Goal: Check status: Check status

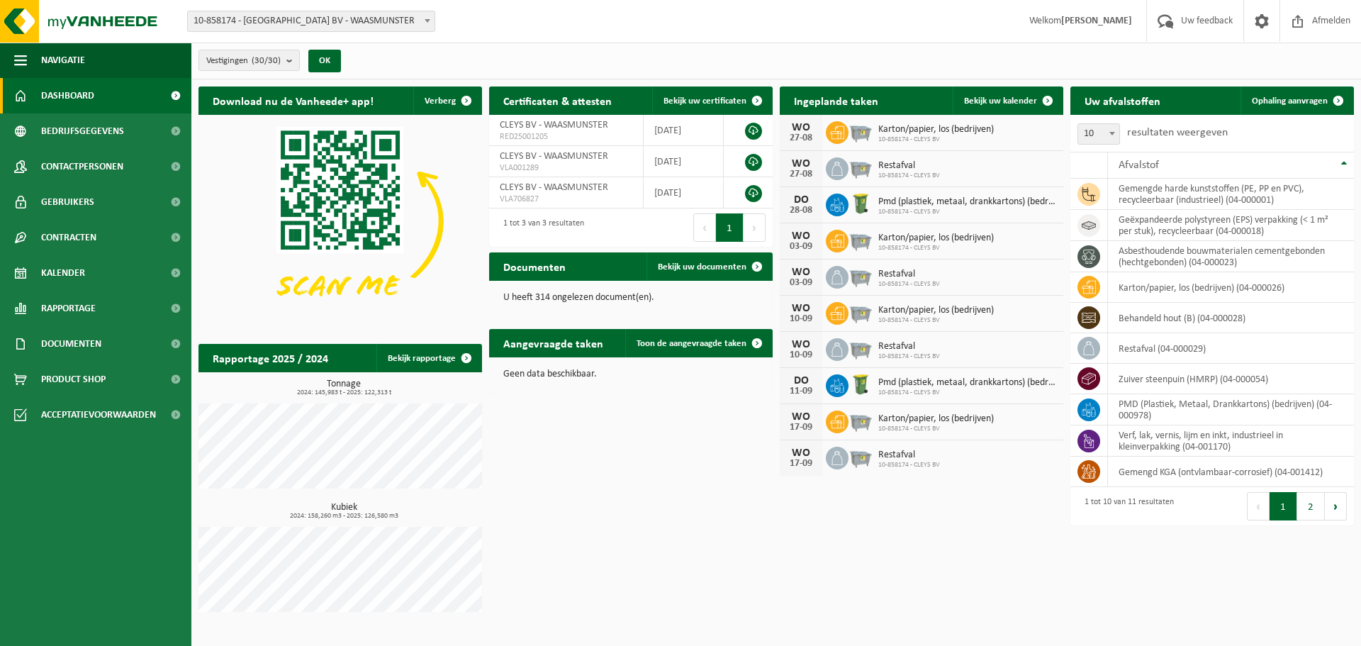
click at [429, 21] on b at bounding box center [428, 21] width 6 height 4
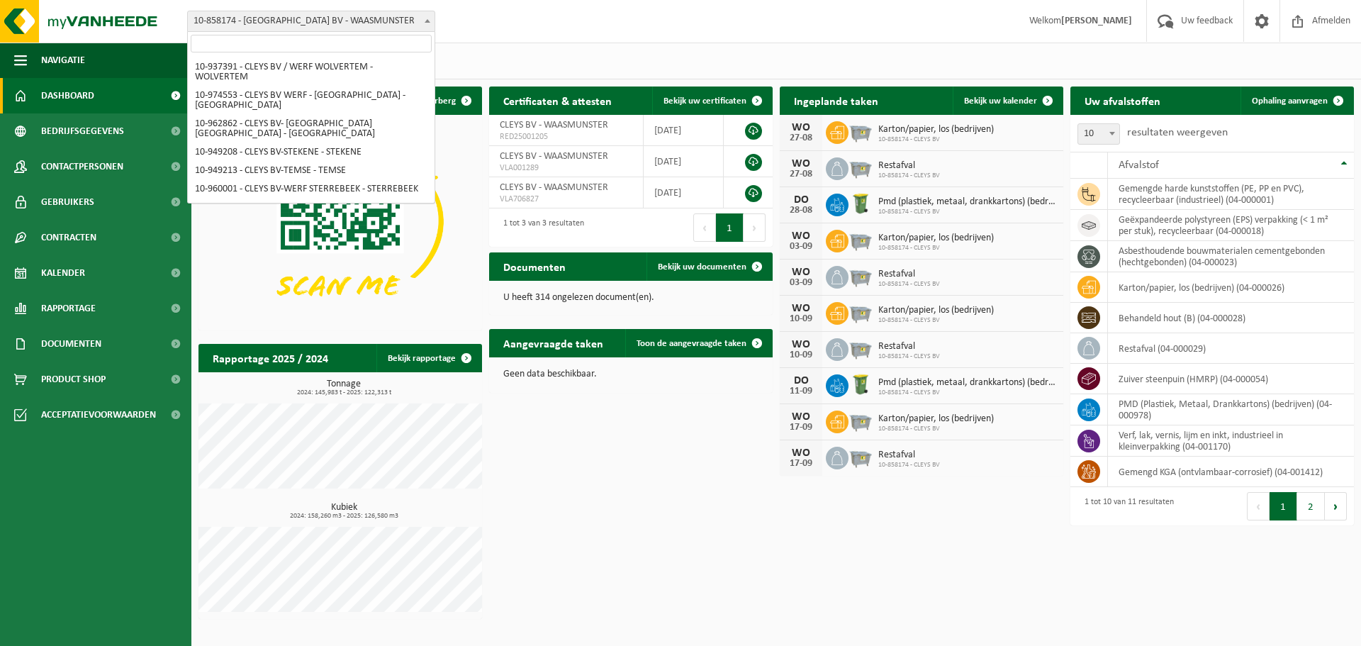
scroll to position [550, 0]
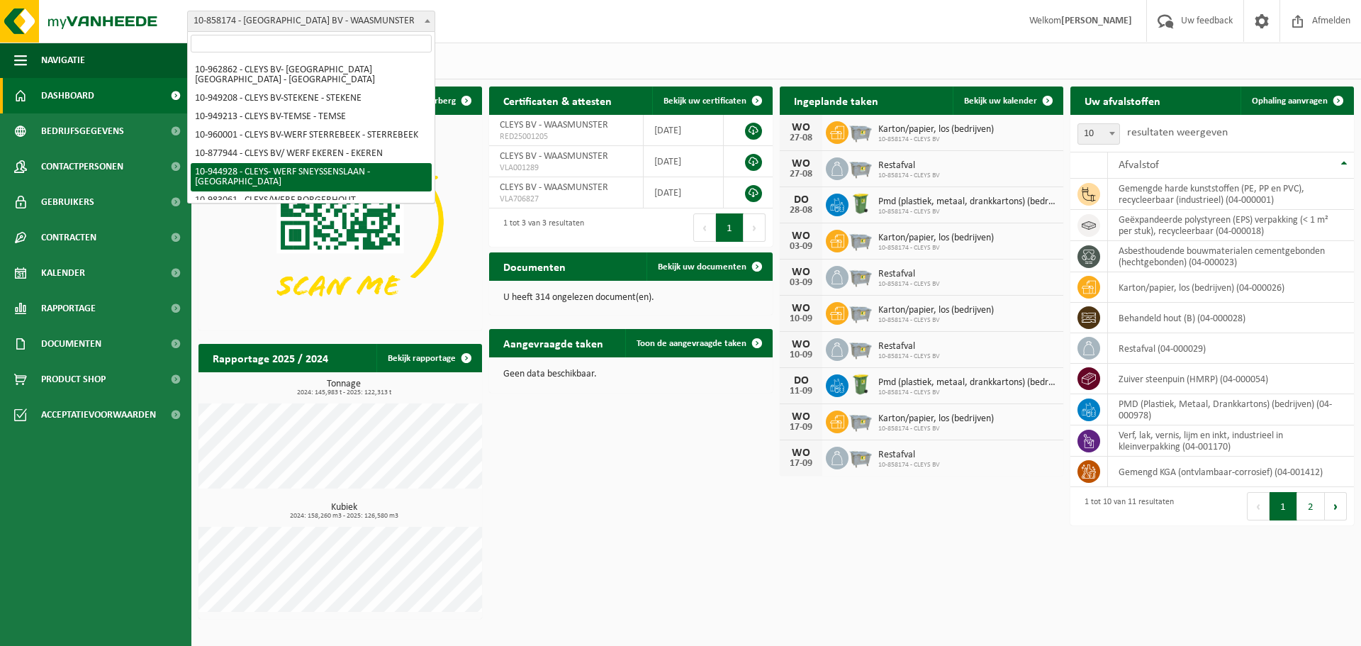
click at [509, 26] on div "Vestiging: 10-858174 - CLEYS BV - WAASMUNSTER 10-937712 - CLEYS - TEMSE - TEMSE…" at bounding box center [680, 21] width 1361 height 43
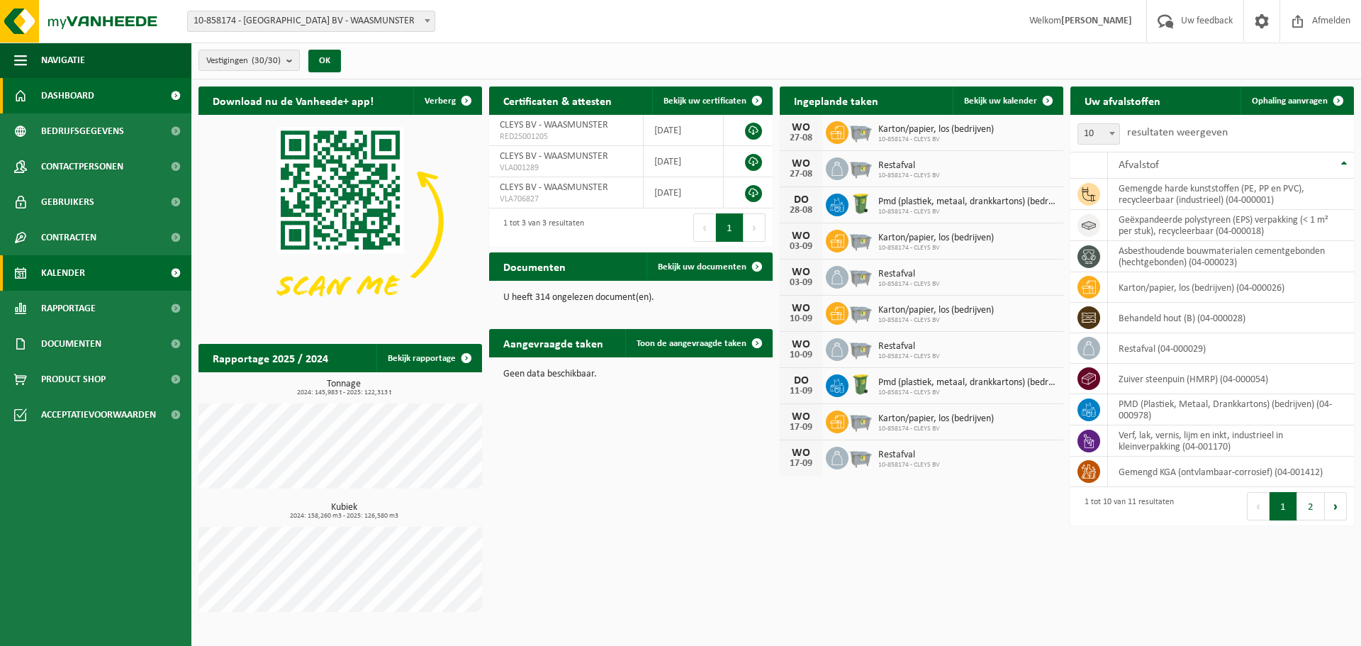
click at [77, 274] on span "Kalender" at bounding box center [63, 272] width 44 height 35
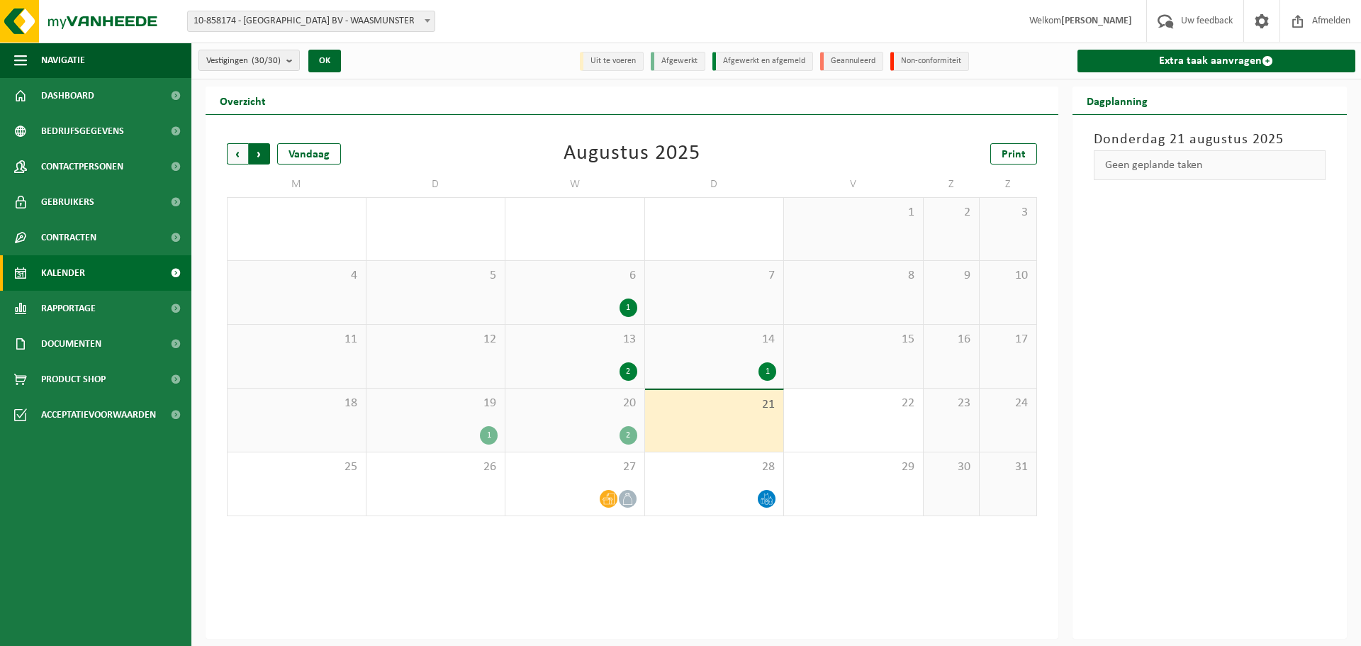
click at [235, 152] on span "Vorige" at bounding box center [237, 153] width 21 height 21
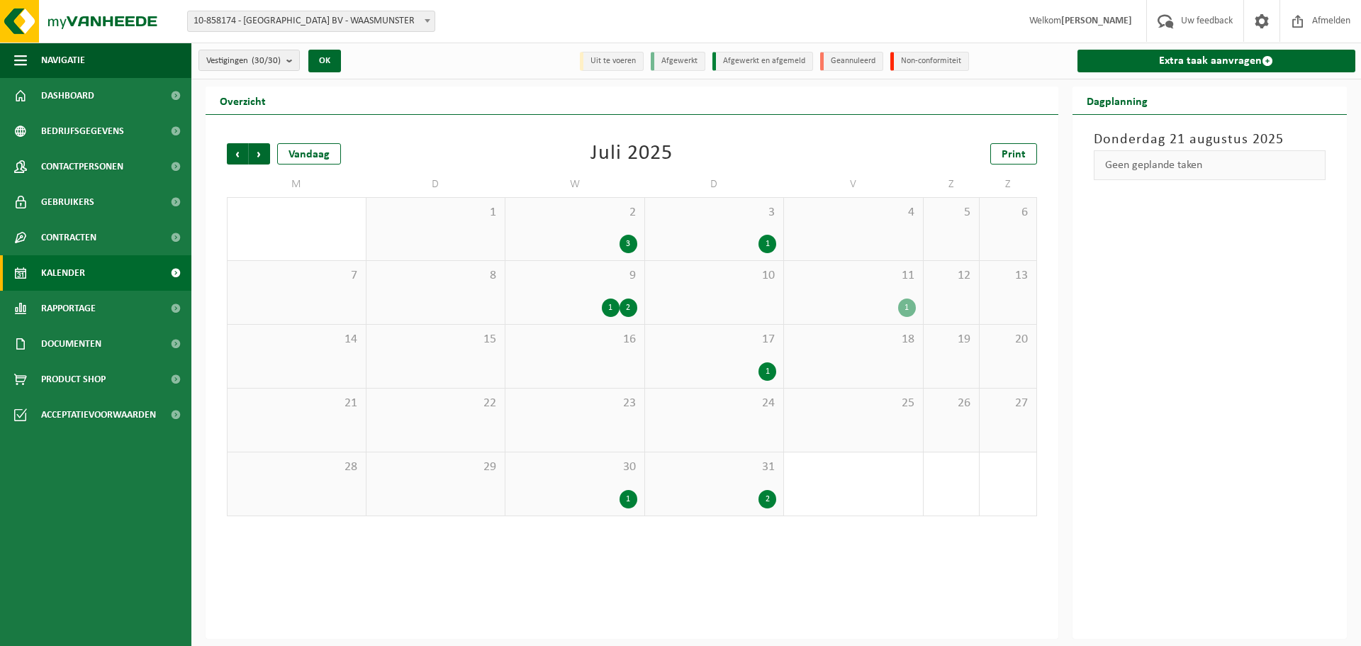
click at [618, 242] on div "3" at bounding box center [574, 244] width 125 height 18
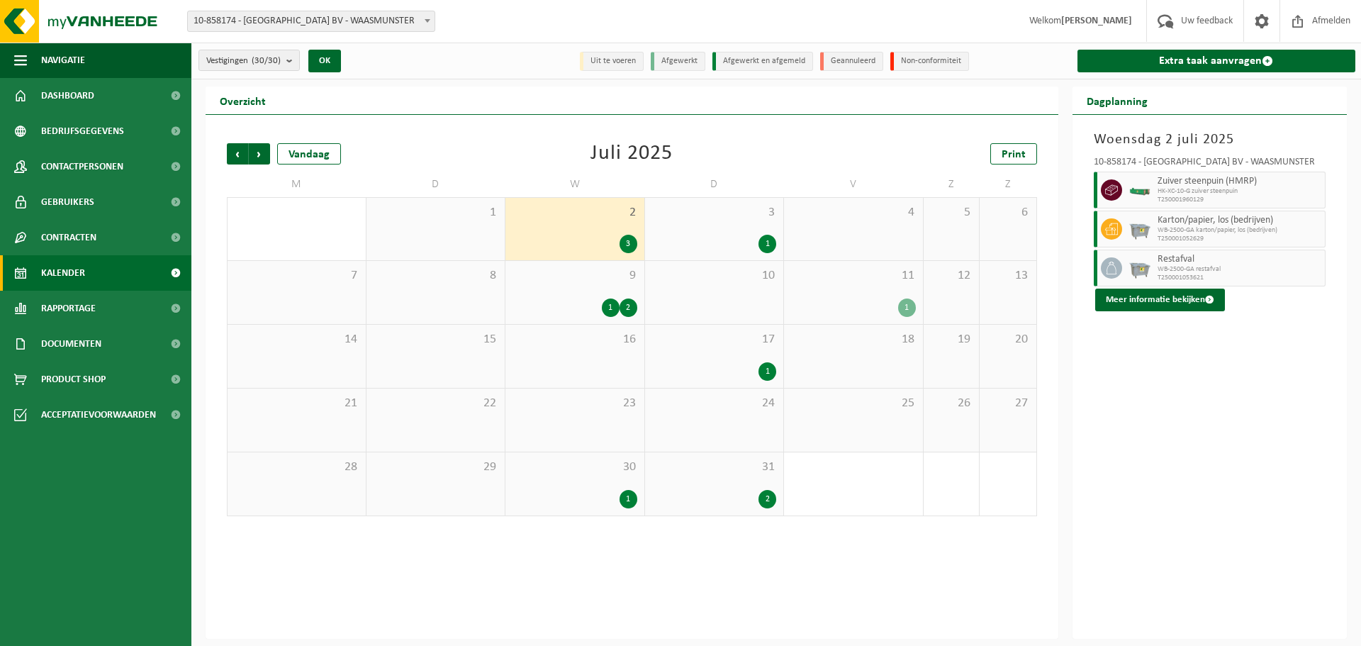
click at [568, 277] on span "9" at bounding box center [574, 276] width 125 height 16
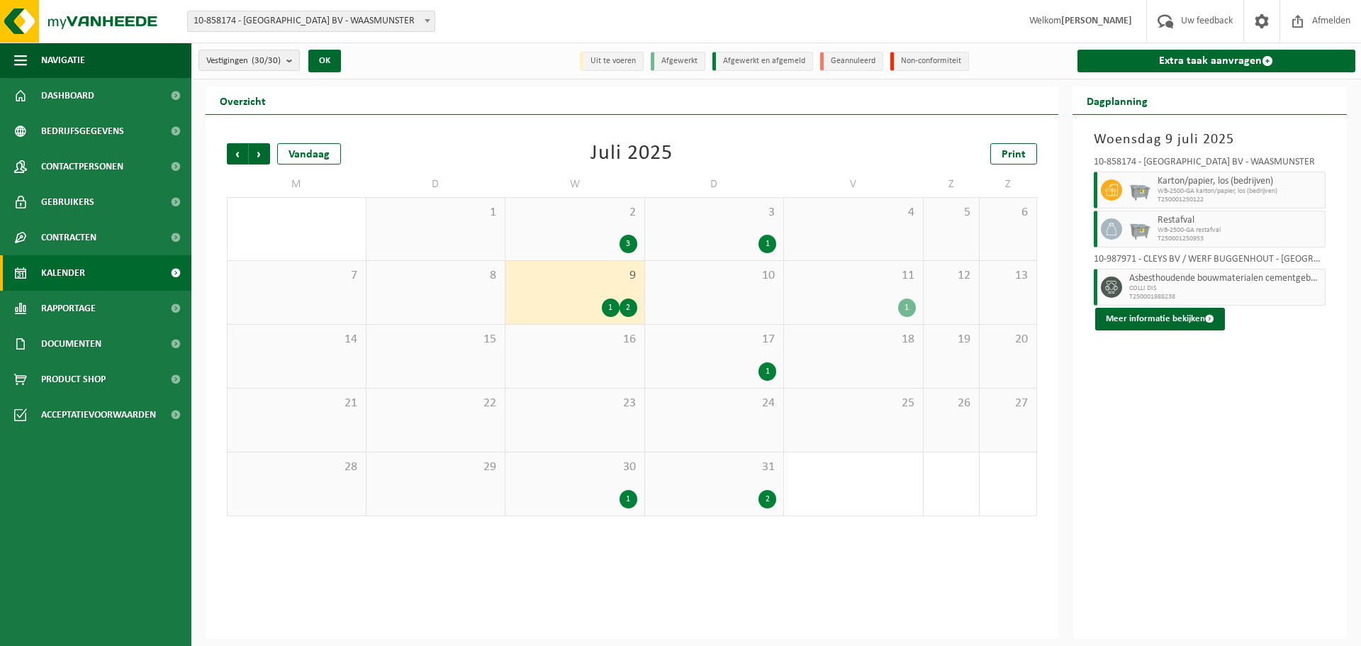
click at [596, 356] on div "16" at bounding box center [574, 356] width 139 height 63
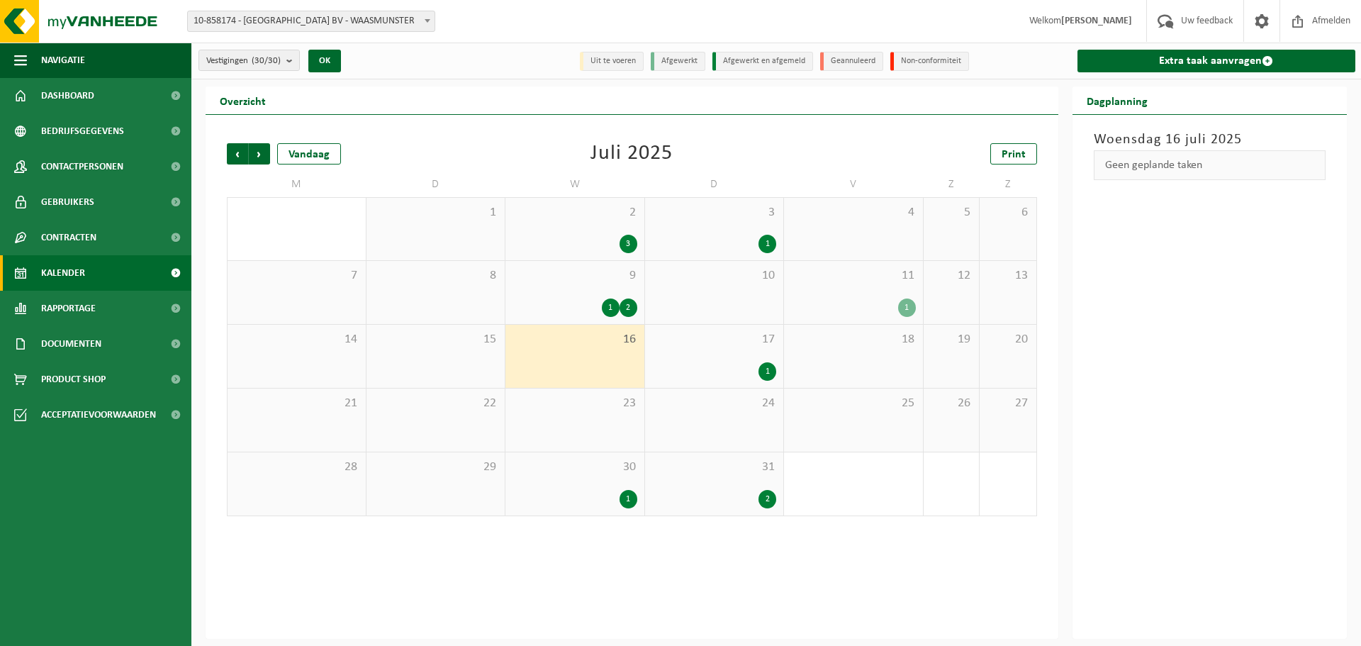
click at [678, 346] on span "17" at bounding box center [714, 340] width 125 height 16
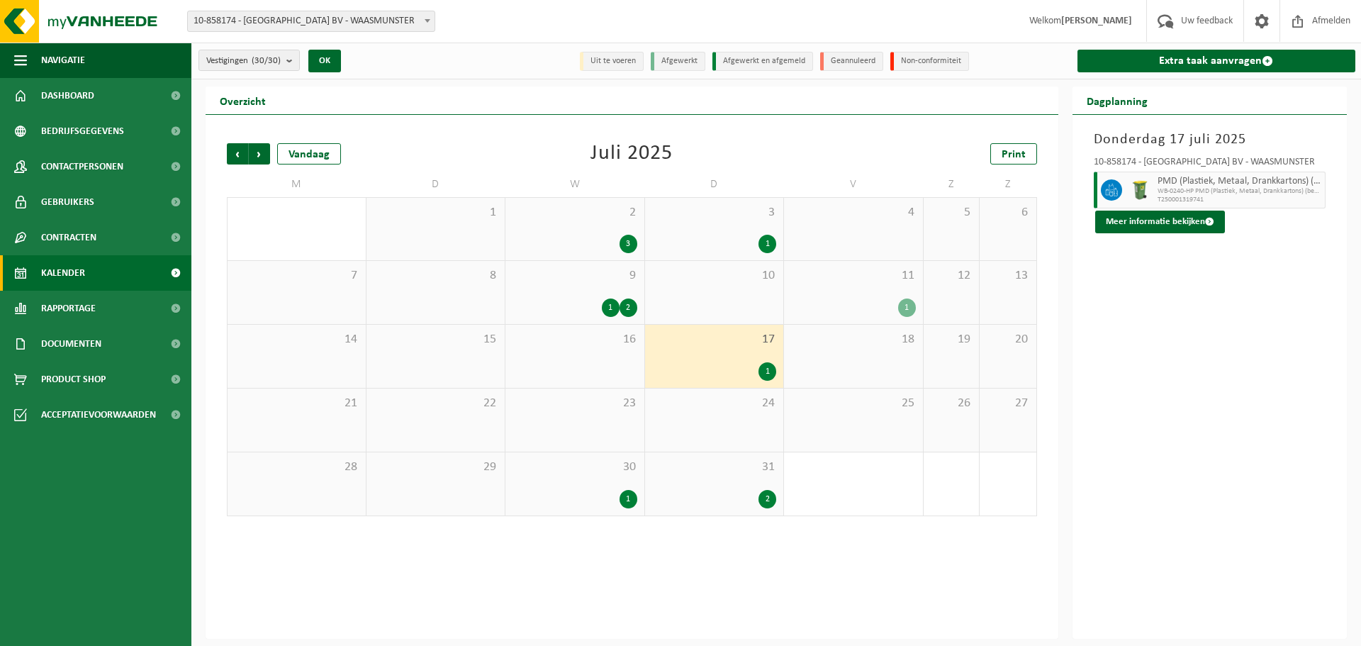
click at [568, 481] on div "30 1" at bounding box center [574, 483] width 139 height 63
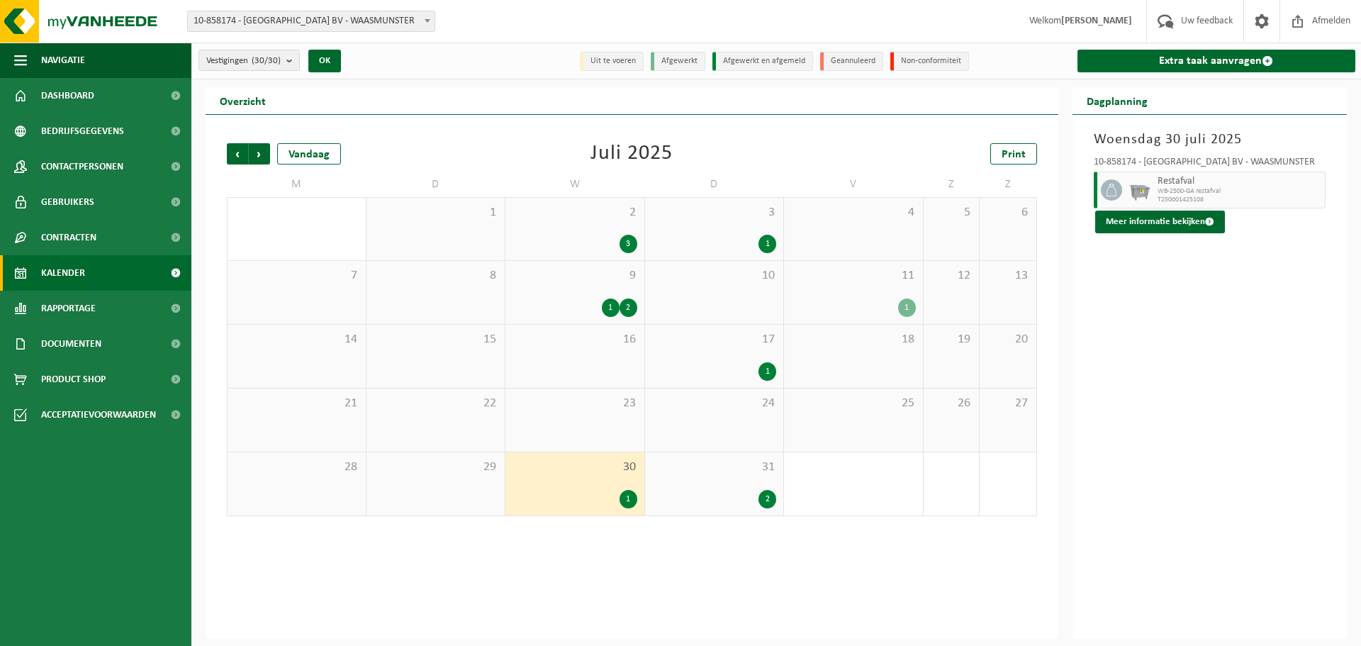
click at [722, 372] on div "1" at bounding box center [714, 371] width 125 height 18
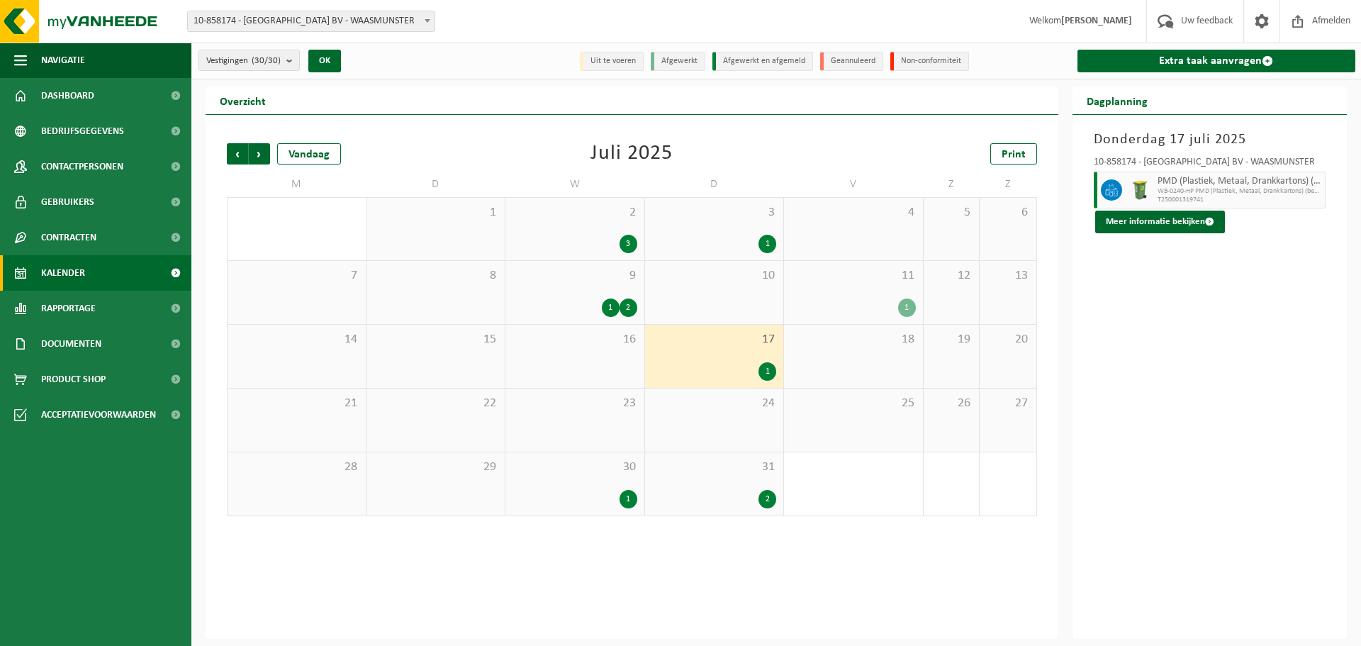
click at [705, 480] on div "31 2" at bounding box center [714, 483] width 139 height 63
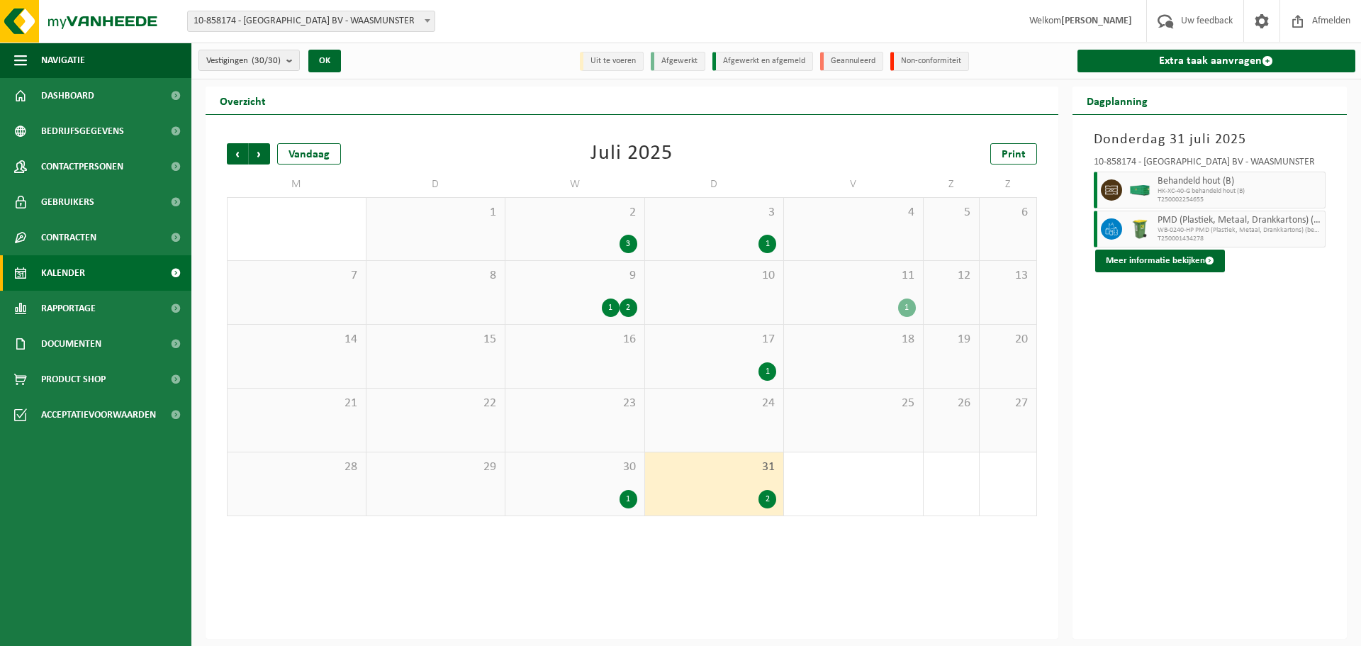
click at [591, 228] on div "2 3" at bounding box center [574, 229] width 139 height 62
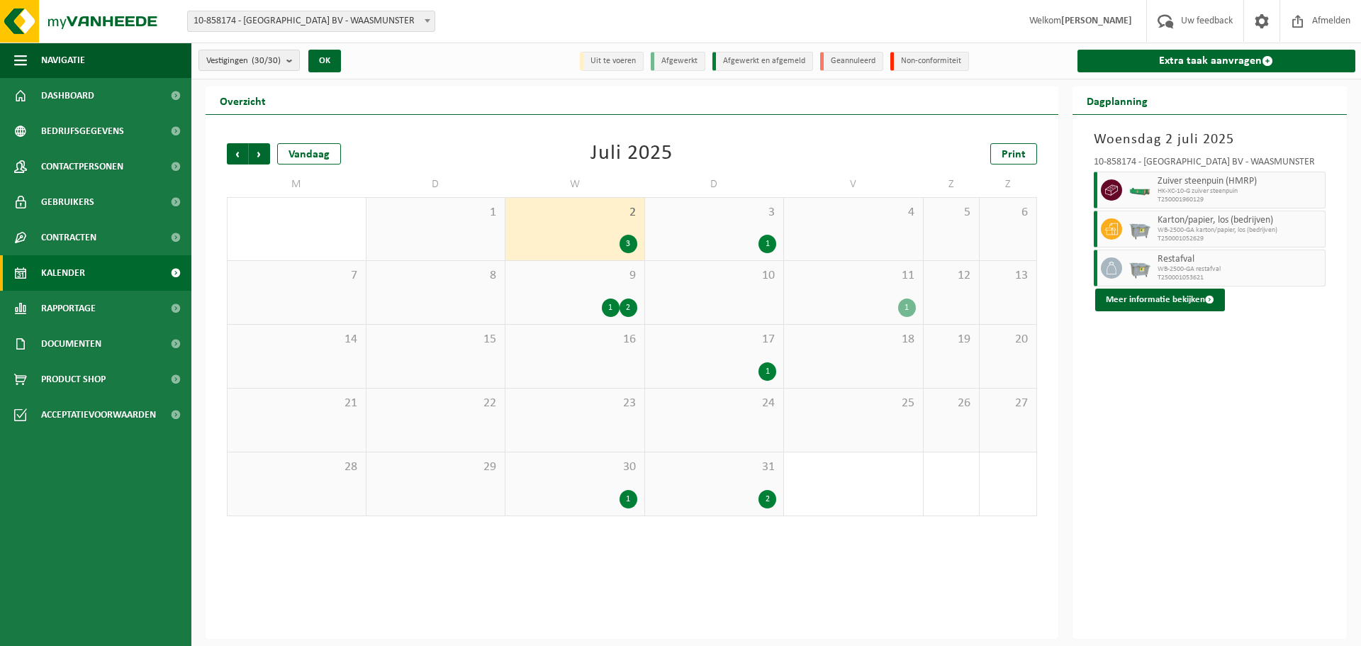
click at [584, 298] on div "1 2" at bounding box center [574, 307] width 125 height 18
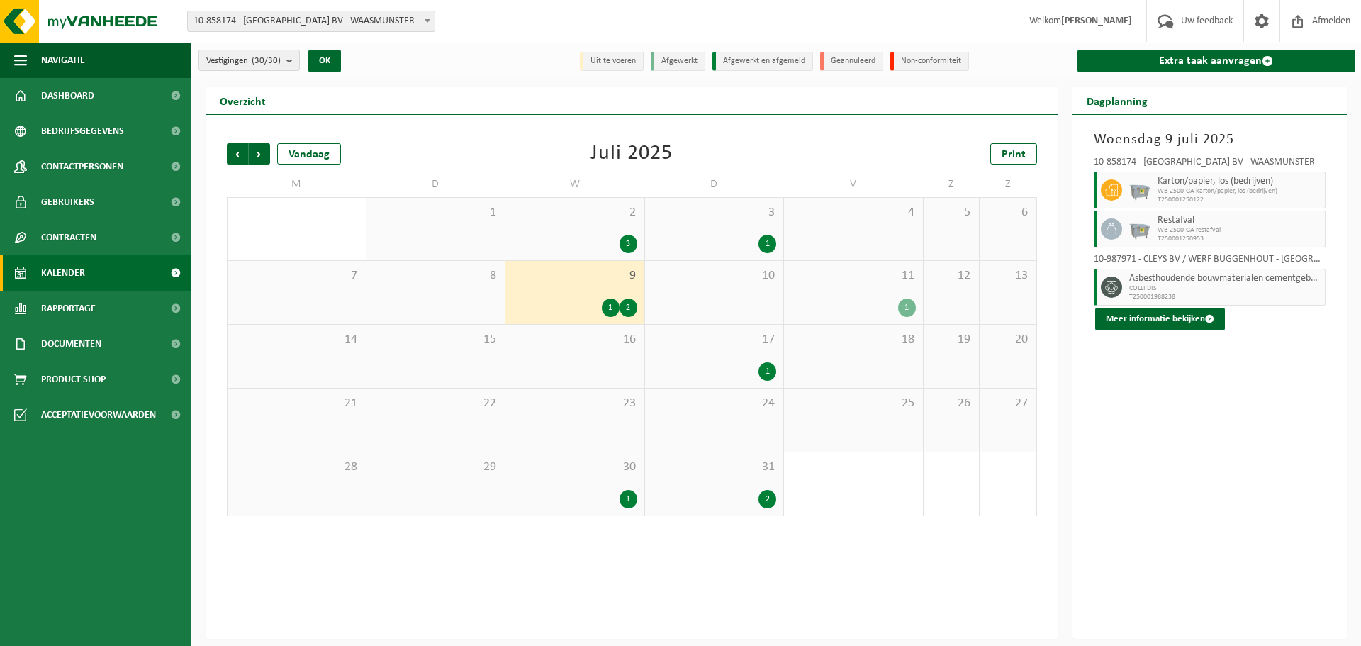
click at [692, 211] on span "3" at bounding box center [714, 213] width 125 height 16
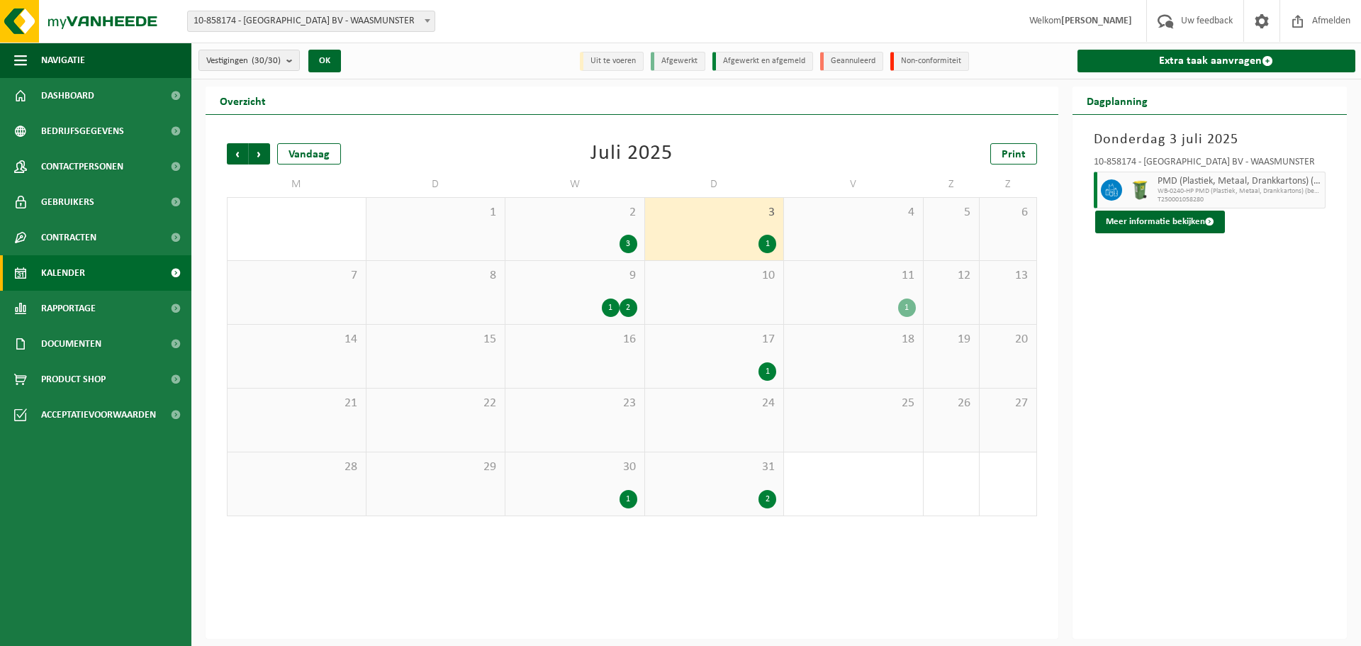
click at [672, 357] on div "17 1" at bounding box center [714, 356] width 139 height 63
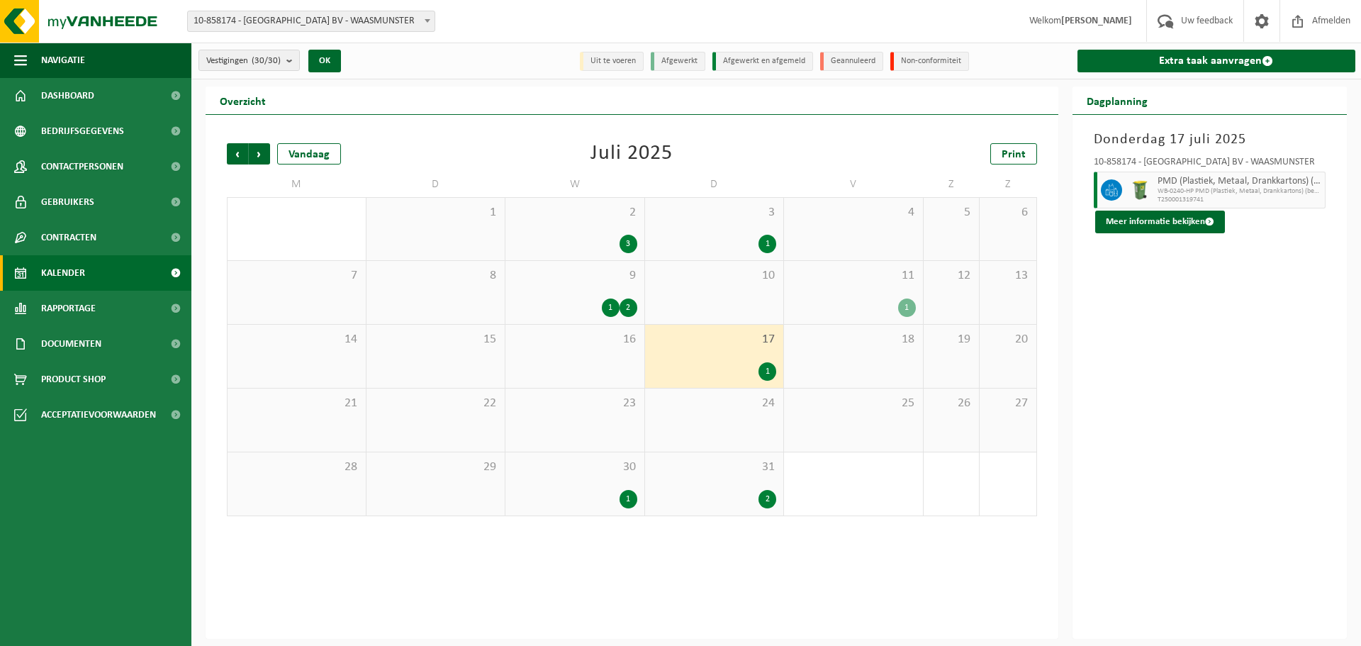
click at [714, 490] on div "2" at bounding box center [714, 499] width 125 height 18
